Goal: Task Accomplishment & Management: Manage account settings

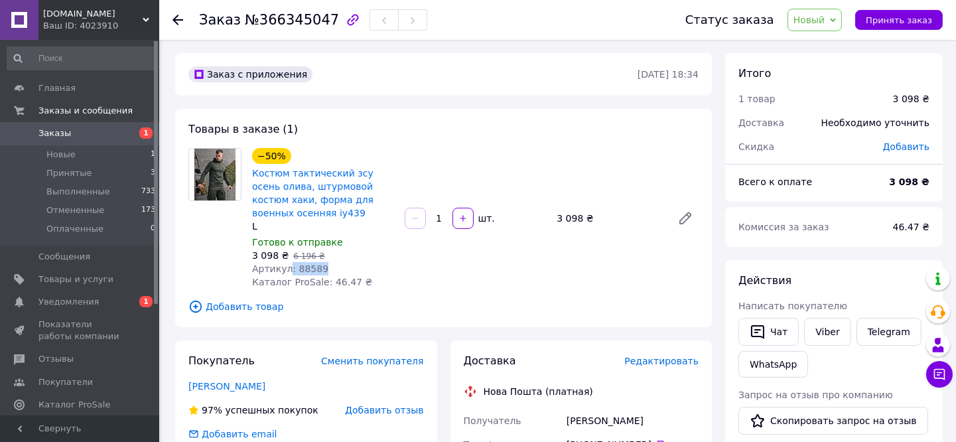
click at [175, 21] on use at bounding box center [178, 20] width 11 height 11
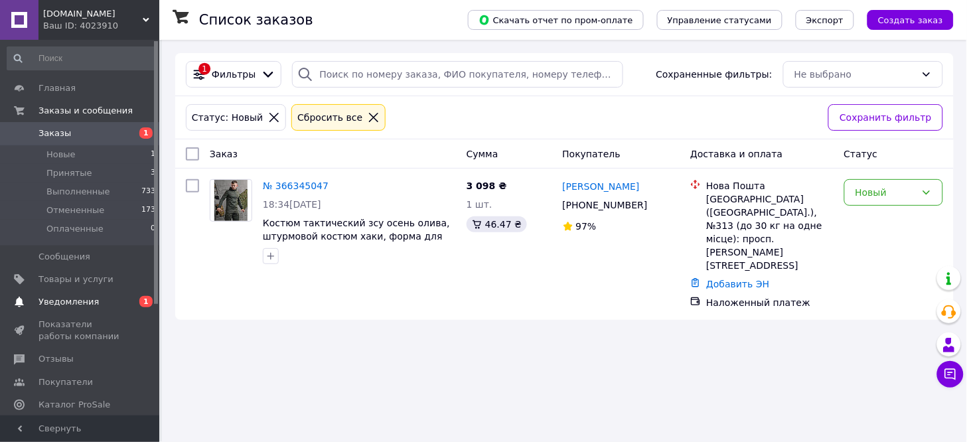
click at [54, 297] on span "Уведомления" at bounding box center [68, 302] width 60 height 12
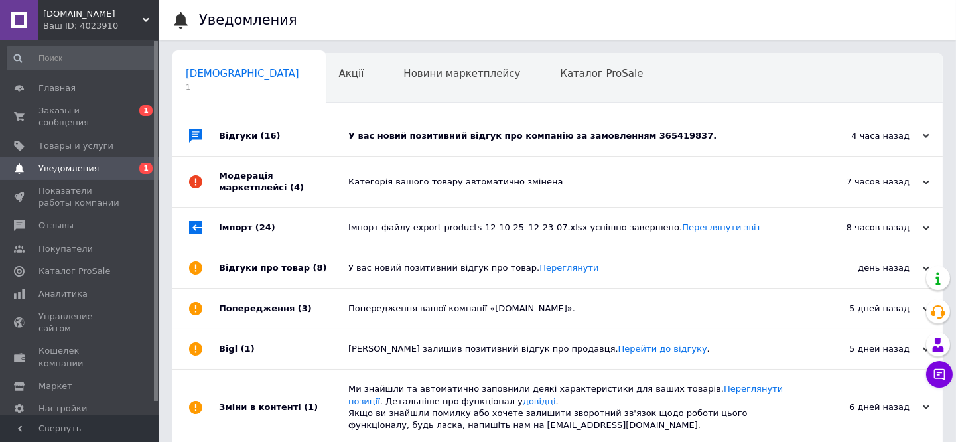
click at [396, 147] on div "У вас новий позитивний відгук про компанію за замовленням 365419837." at bounding box center [572, 136] width 449 height 40
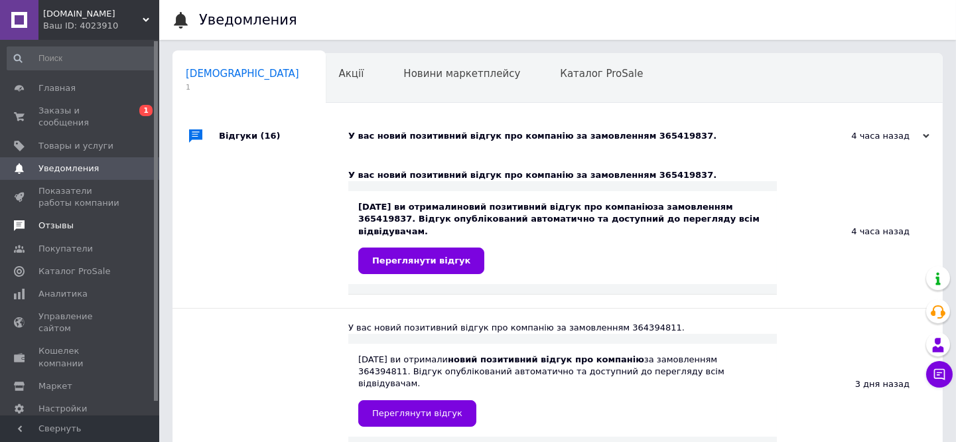
click at [58, 220] on span "Отзывы" at bounding box center [55, 226] width 35 height 12
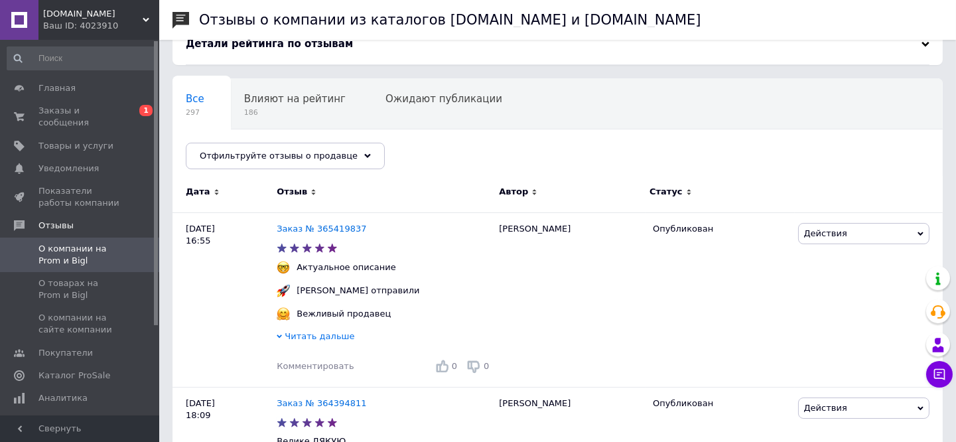
scroll to position [147, 0]
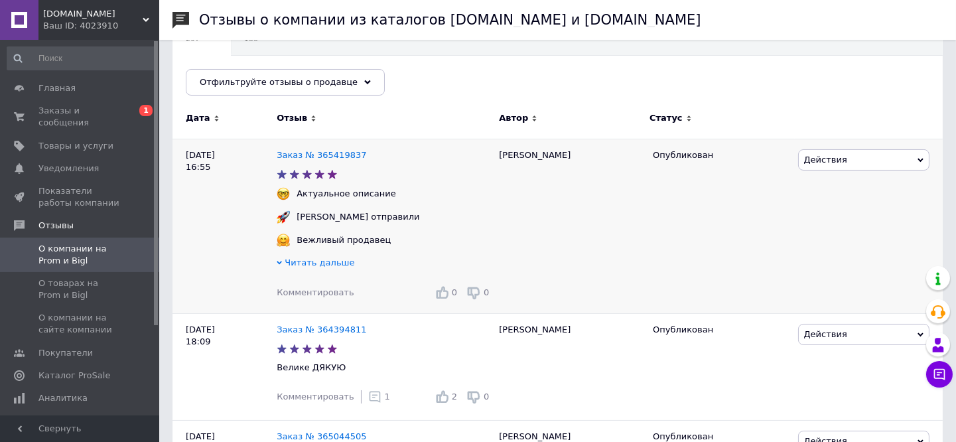
click at [816, 162] on span "Действия" at bounding box center [825, 160] width 43 height 10
click at [818, 187] on li "Комментировать" at bounding box center [864, 185] width 130 height 19
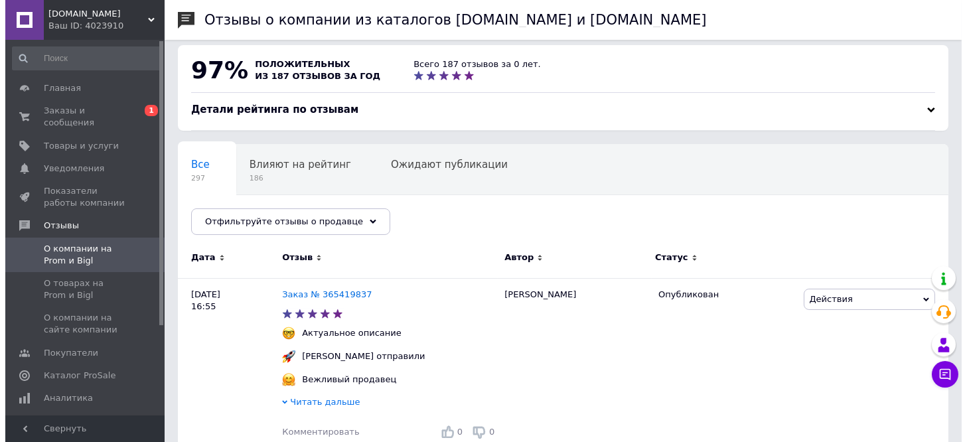
scroll to position [0, 0]
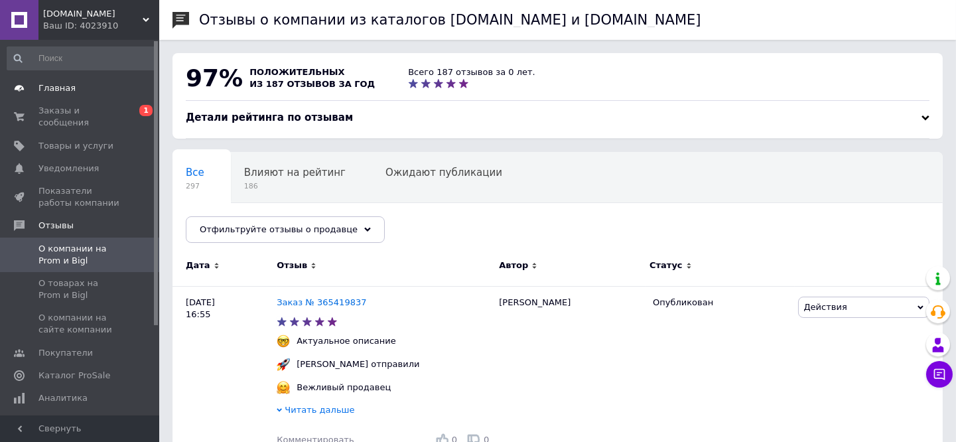
click at [56, 82] on span "Главная" at bounding box center [56, 88] width 37 height 12
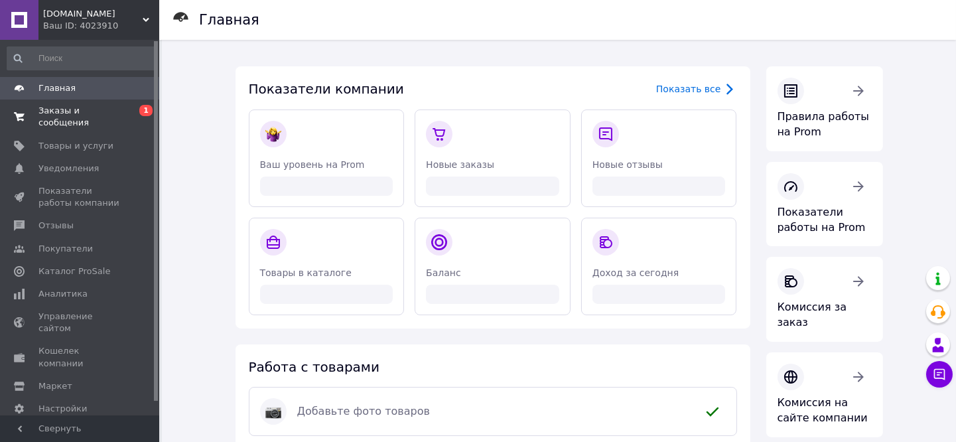
click at [75, 109] on span "Заказы и сообщения" at bounding box center [80, 117] width 84 height 24
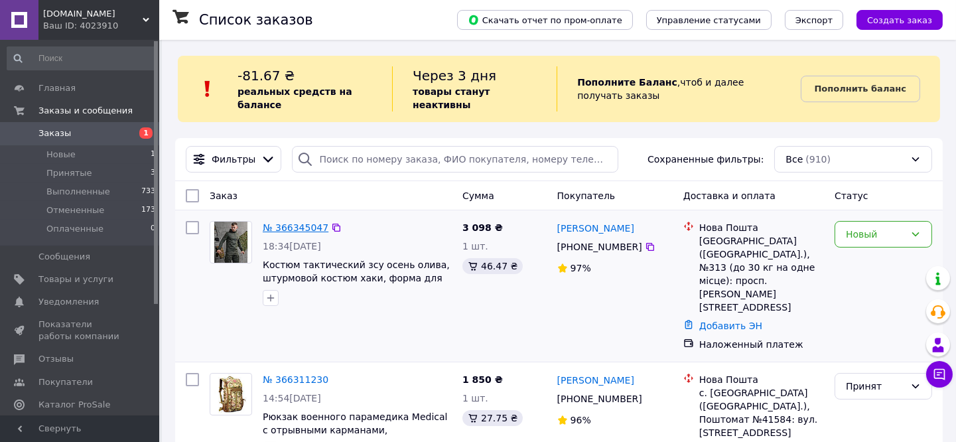
click at [275, 222] on link "№ 366345047" at bounding box center [296, 227] width 66 height 11
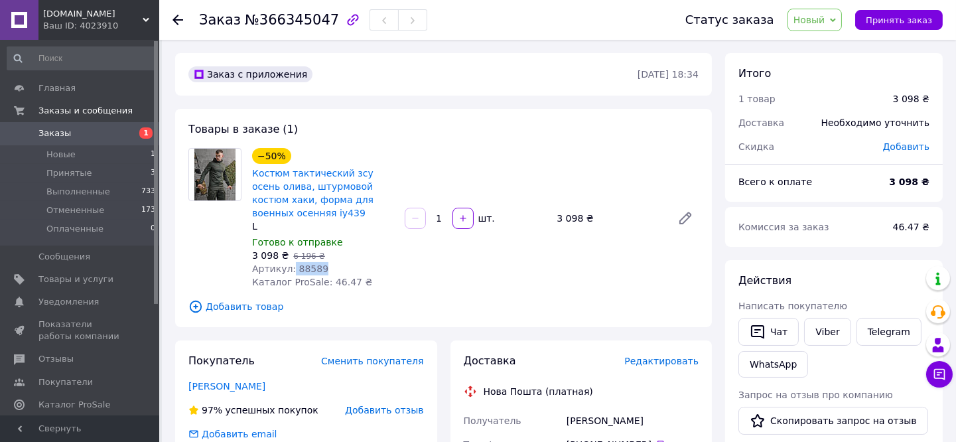
drag, startPoint x: 289, startPoint y: 269, endPoint x: 322, endPoint y: 269, distance: 32.5
click at [322, 269] on div "Артикул: 88589" at bounding box center [323, 268] width 142 height 13
click at [826, 335] on link "Viber" at bounding box center [827, 332] width 46 height 28
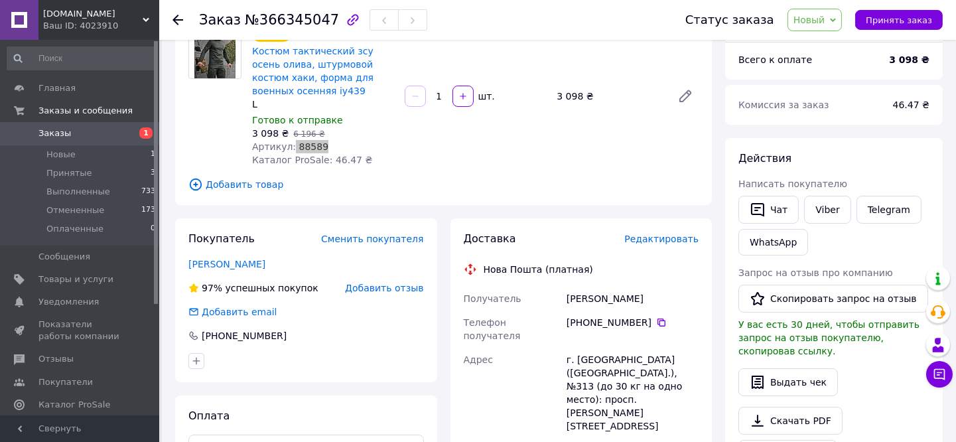
scroll to position [147, 0]
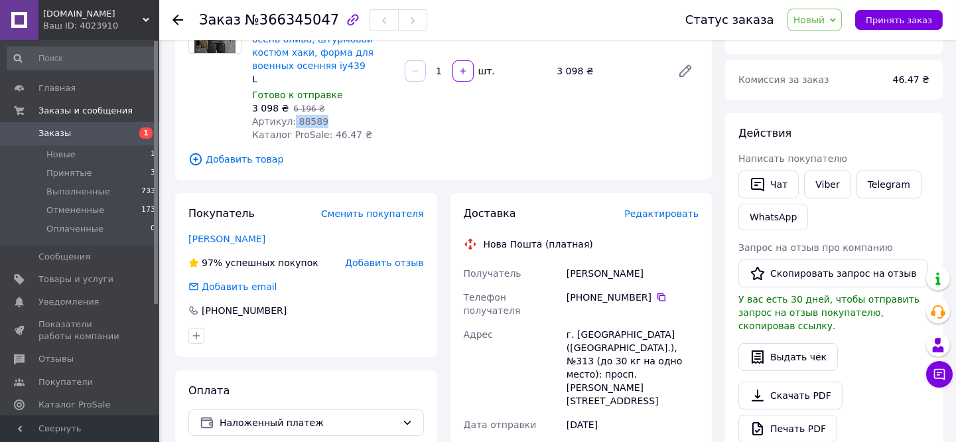
drag, startPoint x: 565, startPoint y: 270, endPoint x: 656, endPoint y: 273, distance: 90.3
click at [656, 273] on div "[PERSON_NAME]" at bounding box center [632, 274] width 137 height 24
copy div "[PERSON_NAME]"
click at [656, 297] on icon at bounding box center [661, 297] width 11 height 11
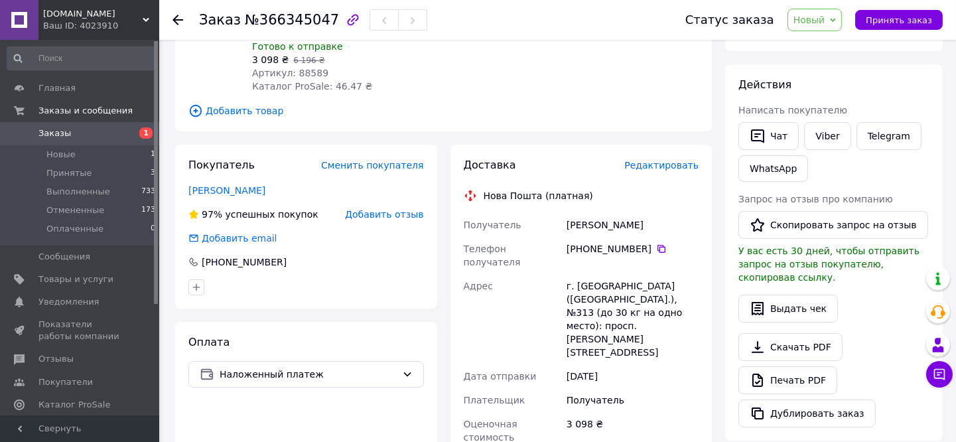
scroll to position [221, 0]
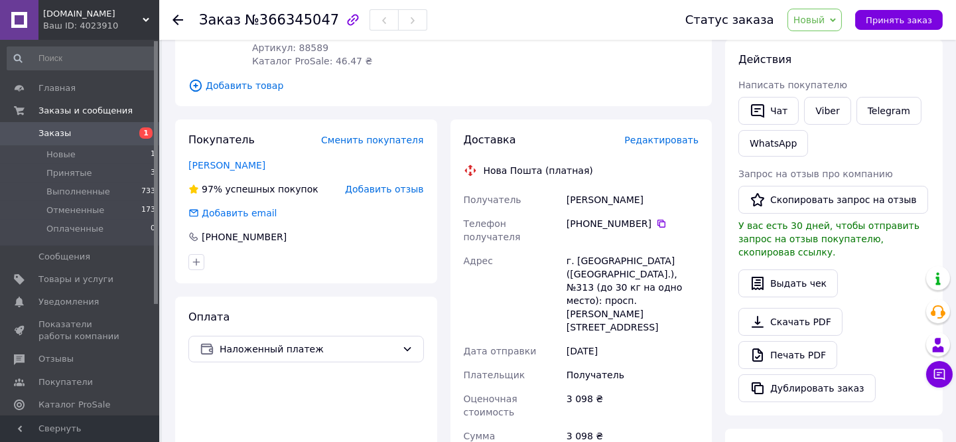
drag, startPoint x: 568, startPoint y: 194, endPoint x: 666, endPoint y: 204, distance: 98.0
click at [666, 204] on div "[PERSON_NAME]" at bounding box center [632, 200] width 137 height 24
copy div "[PERSON_NAME]"
click at [658, 221] on icon at bounding box center [662, 224] width 8 height 8
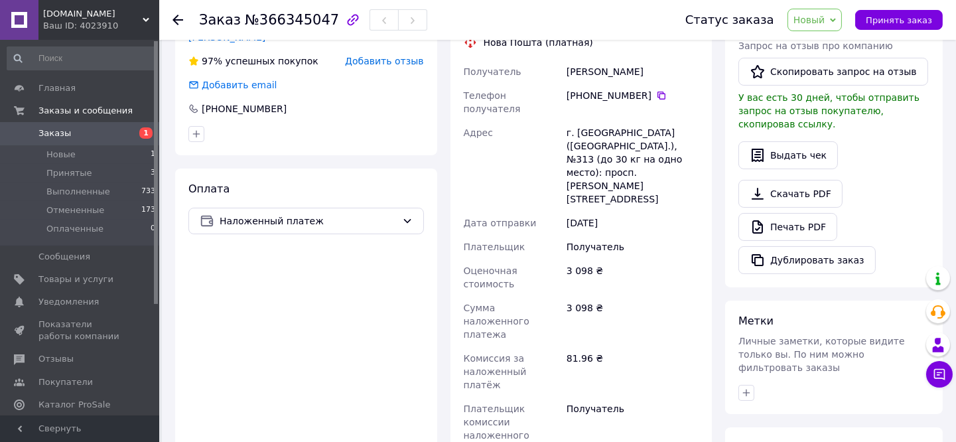
scroll to position [368, 0]
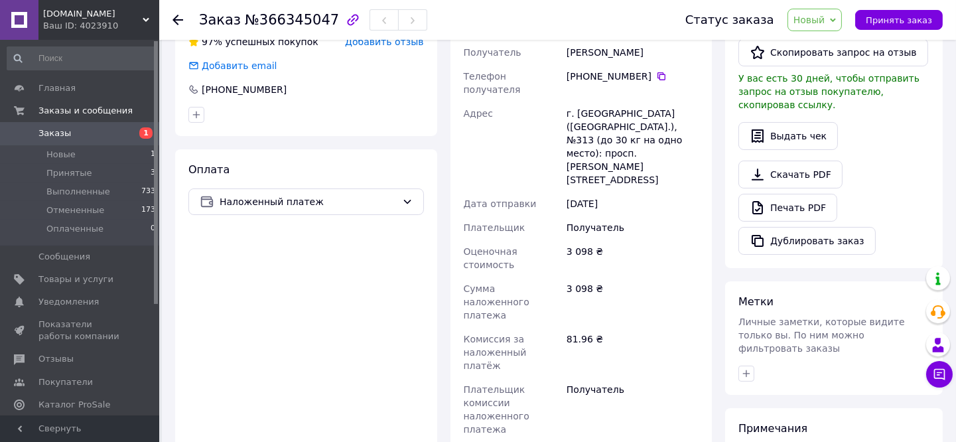
paste input "20451269259080"
type input "20451269259080"
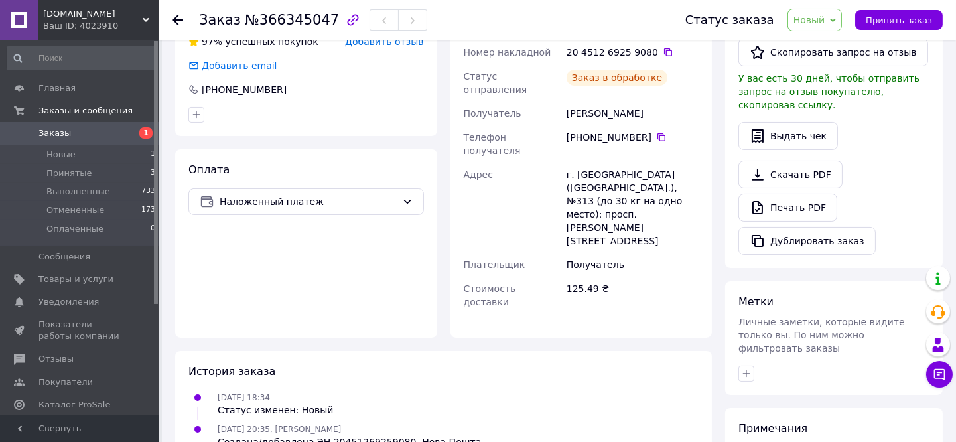
click at [826, 15] on span "Новый" at bounding box center [810, 20] width 32 height 11
click at [826, 42] on li "Принят" at bounding box center [824, 47] width 70 height 20
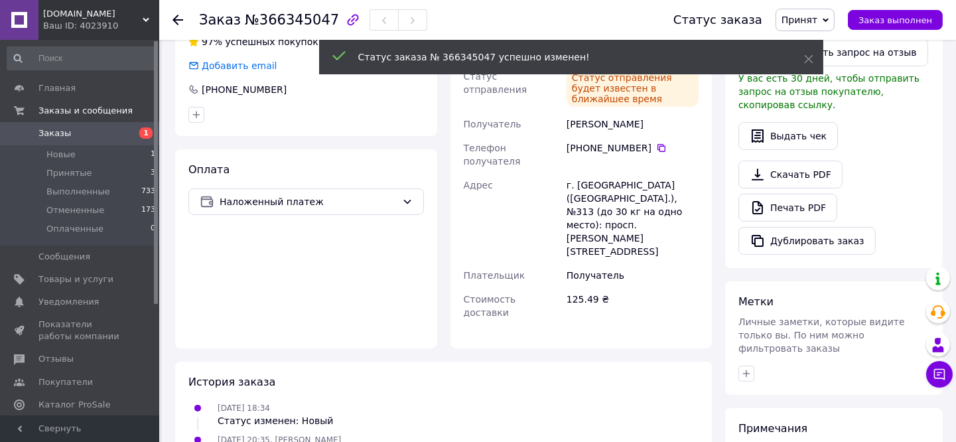
click at [174, 20] on use at bounding box center [178, 20] width 11 height 11
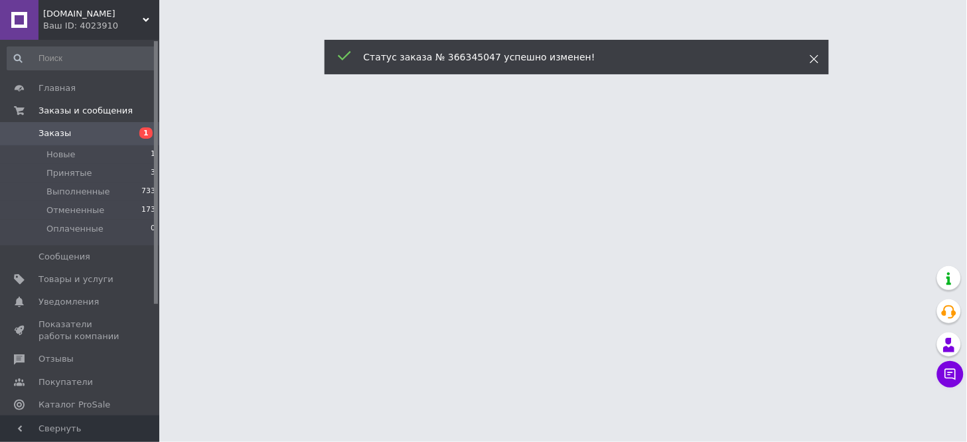
click at [814, 60] on use at bounding box center [814, 59] width 9 height 9
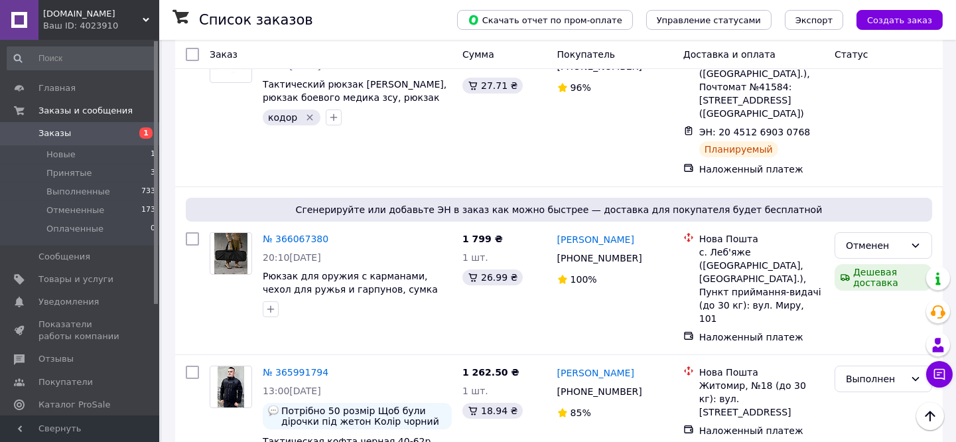
scroll to position [516, 0]
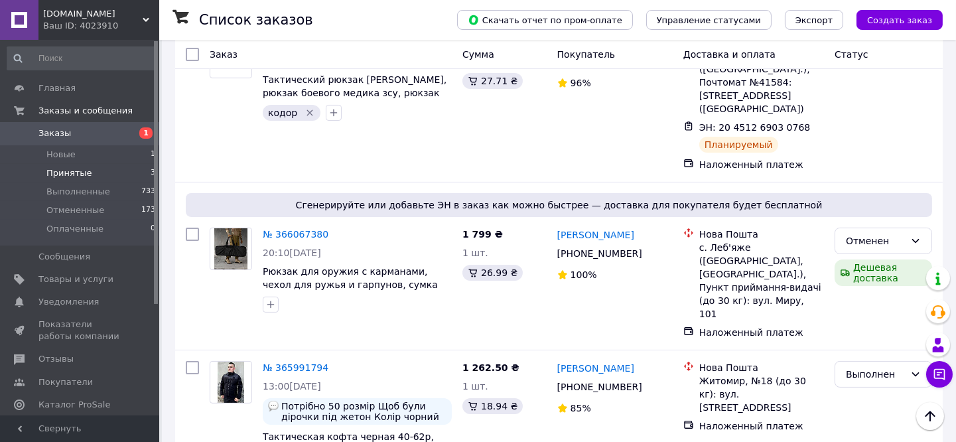
click at [64, 170] on span "Принятые" at bounding box center [69, 173] width 46 height 12
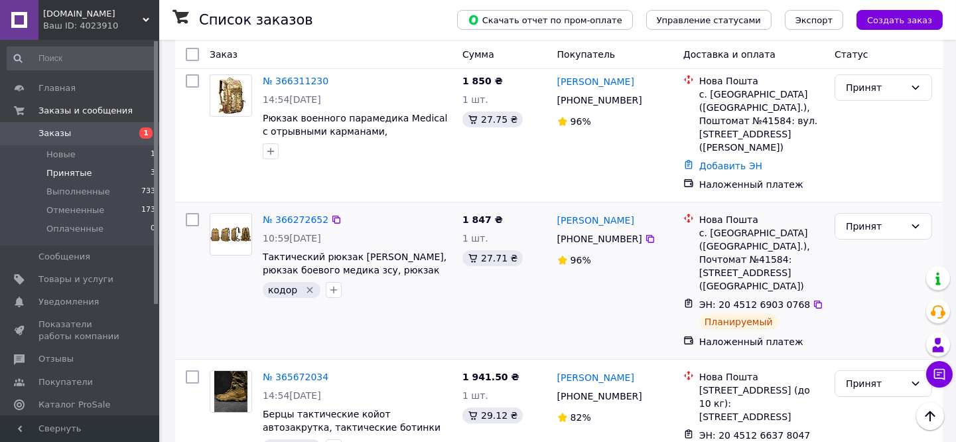
scroll to position [211, 0]
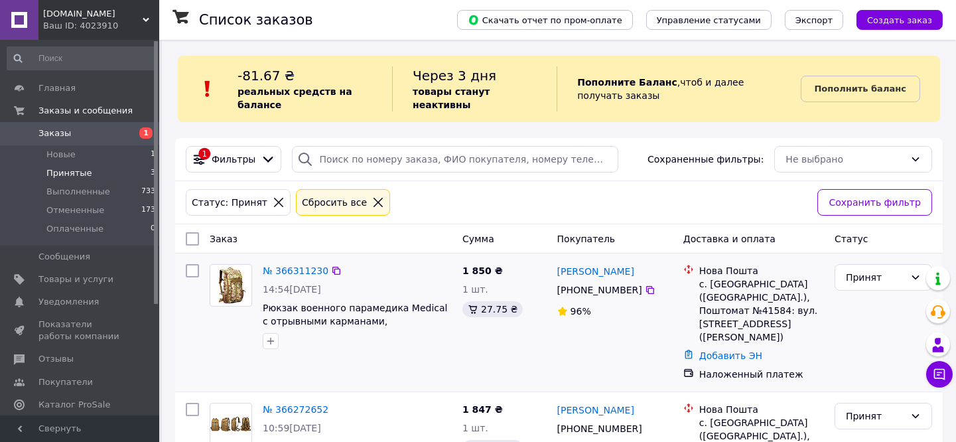
scroll to position [147, 0]
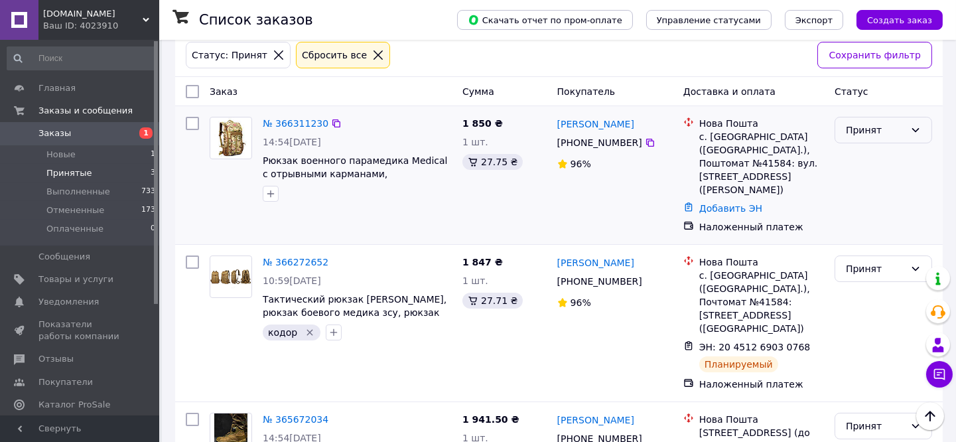
click at [863, 123] on div "Принят" at bounding box center [875, 130] width 59 height 15
click at [857, 147] on li "Выполнен" at bounding box center [884, 147] width 96 height 24
